Goal: Information Seeking & Learning: Learn about a topic

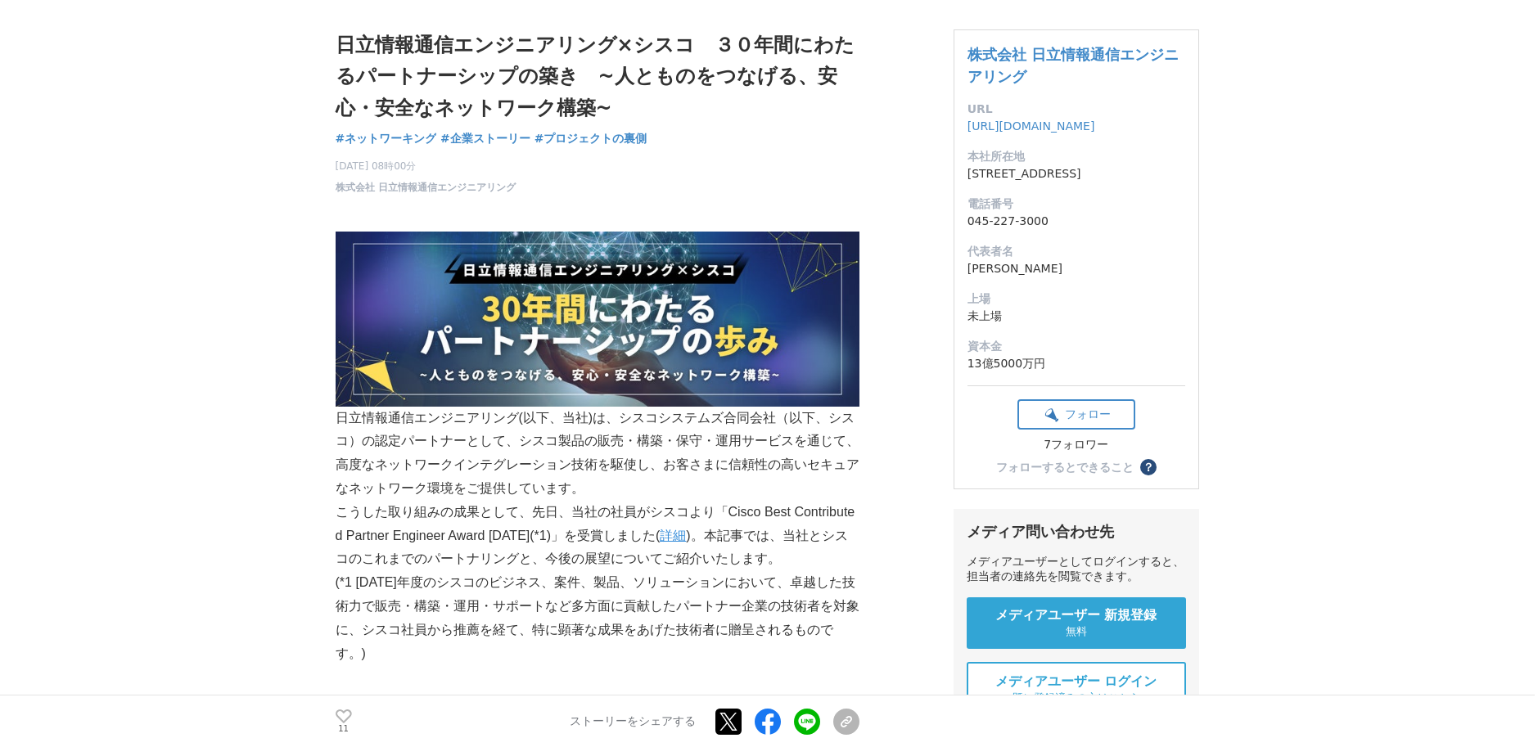
scroll to position [82, 0]
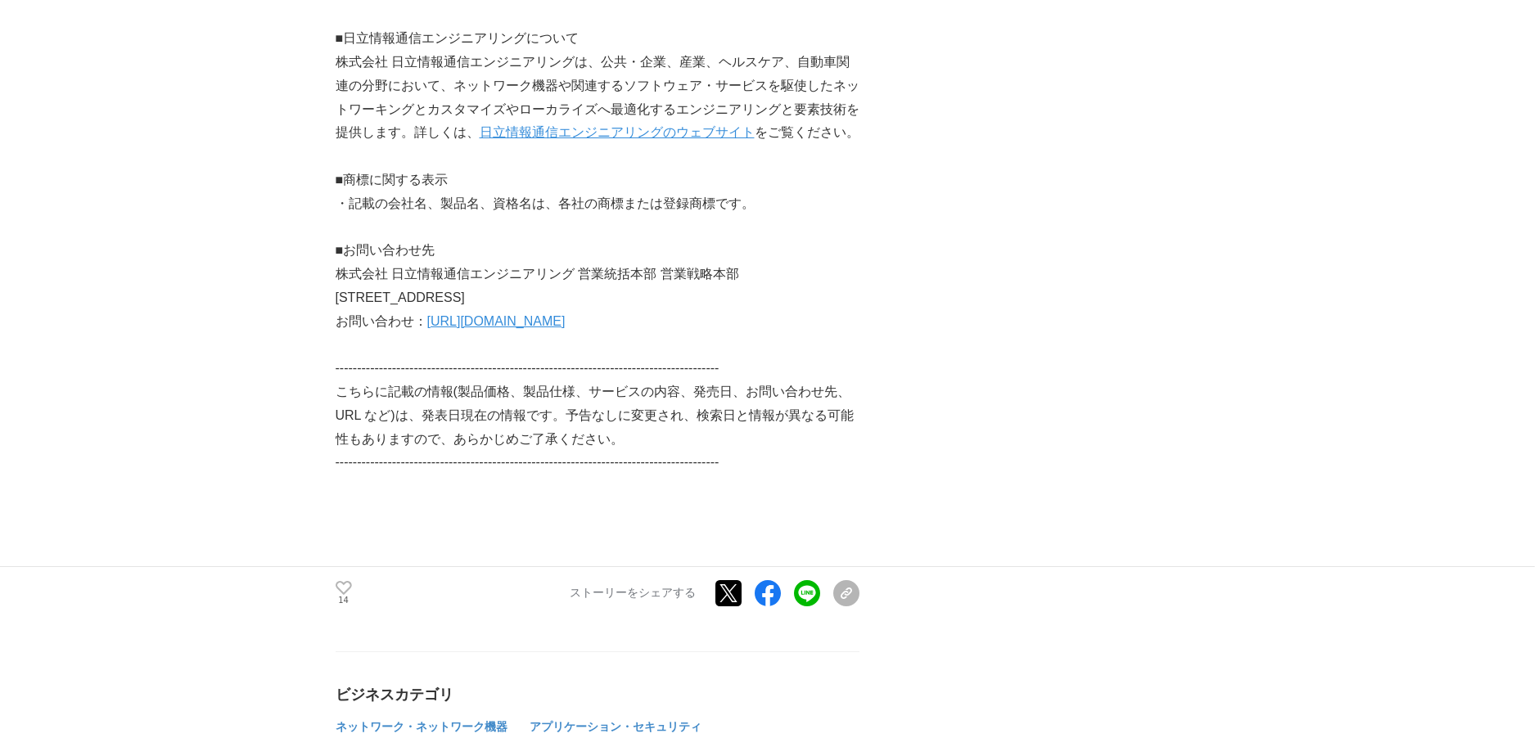
scroll to position [3601, 0]
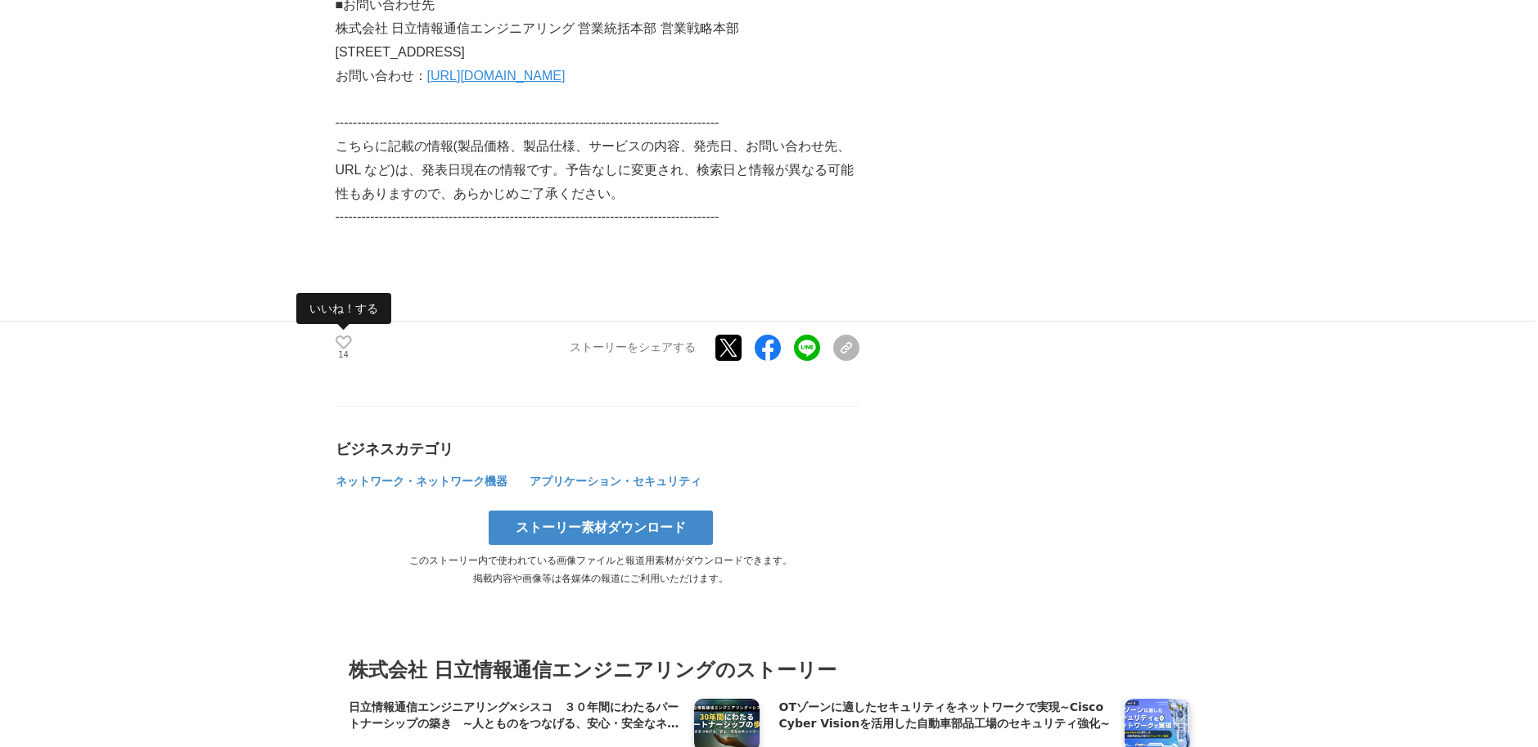
click at [342, 336] on icon at bounding box center [344, 343] width 16 height 14
click at [347, 329] on icon at bounding box center [344, 341] width 16 height 24
click at [344, 336] on icon at bounding box center [344, 343] width 16 height 14
